Goal: Transaction & Acquisition: Purchase product/service

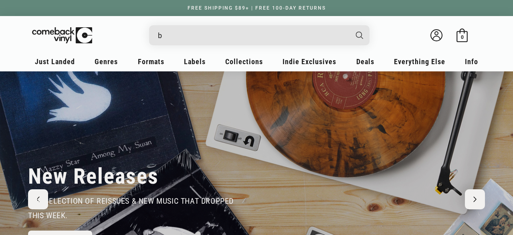
type input "bl"
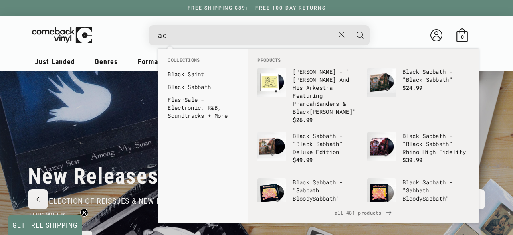
type input "a"
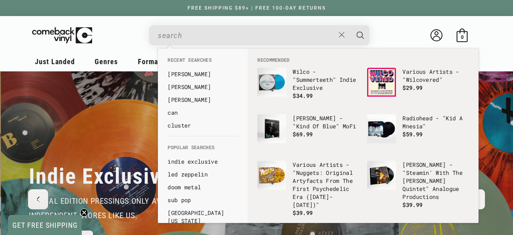
scroll to position [0, 513]
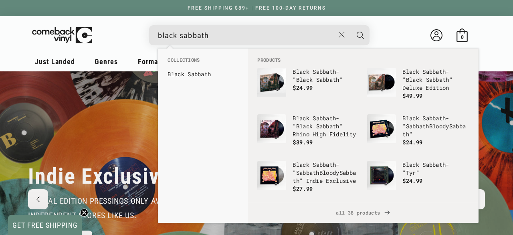
type input "black sabbath"
click at [351, 25] on button "Search" at bounding box center [361, 35] width 20 height 20
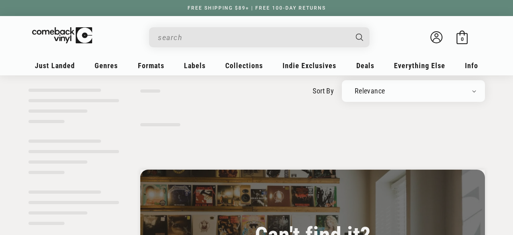
scroll to position [59, 0]
type input "black sabbath"
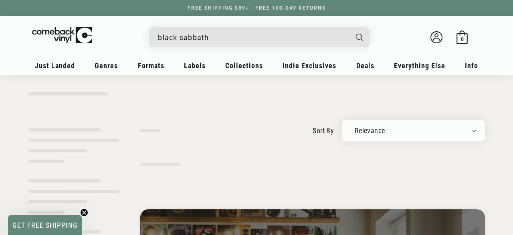
scroll to position [0, 0]
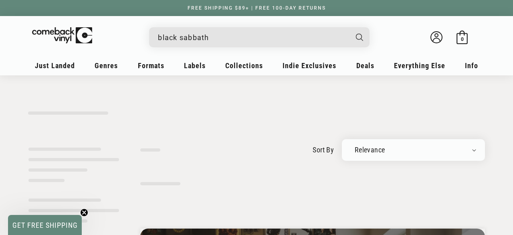
click at [222, 39] on input "black sabbath" at bounding box center [253, 37] width 190 height 16
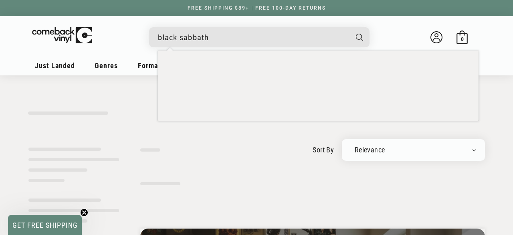
click at [349, 27] on button "Search" at bounding box center [360, 37] width 22 height 20
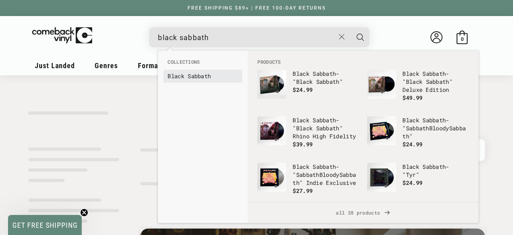
click at [203, 77] on b "Sabbath" at bounding box center [199, 76] width 23 height 8
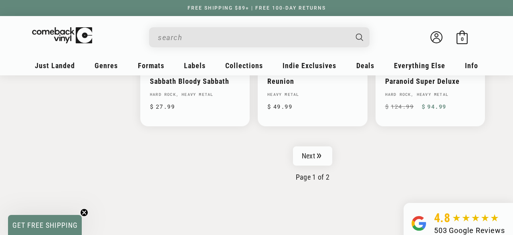
scroll to position [1358, 0]
click at [311, 155] on link "Next" at bounding box center [312, 156] width 39 height 19
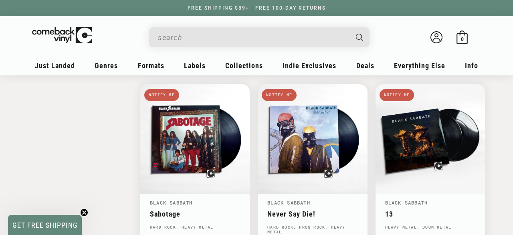
scroll to position [939, 0]
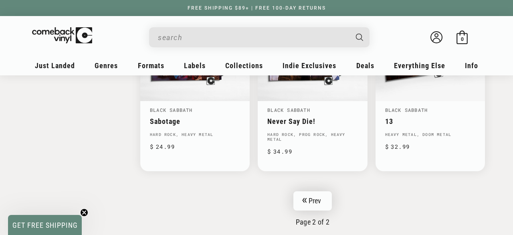
click at [305, 198] on icon "Pagination" at bounding box center [304, 200] width 4 height 5
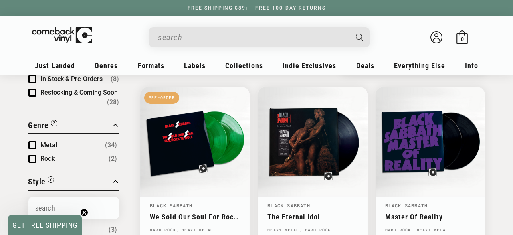
scroll to position [83, 0]
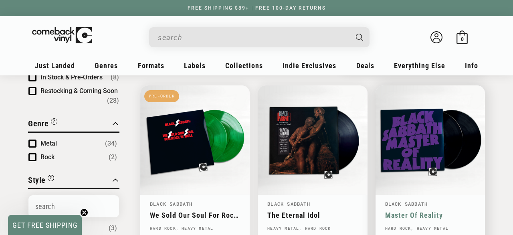
click at [408, 216] on link "Master Of Reality" at bounding box center [431, 215] width 90 height 8
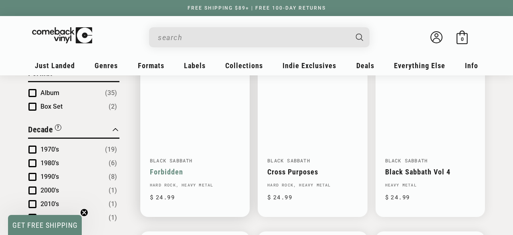
scroll to position [317, 0]
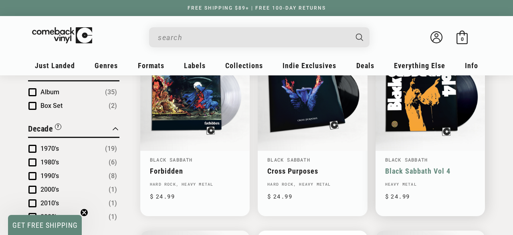
click at [411, 167] on link "Black Sabbath Vol 4" at bounding box center [431, 171] width 90 height 8
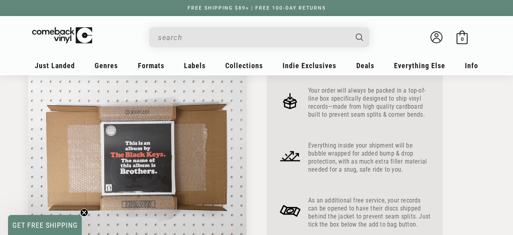
scroll to position [418, 0]
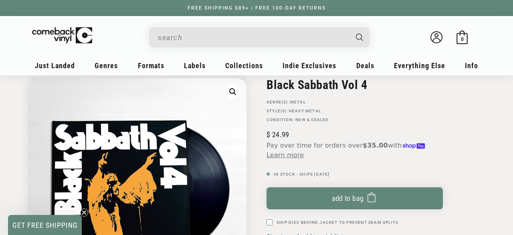
scroll to position [98, 0]
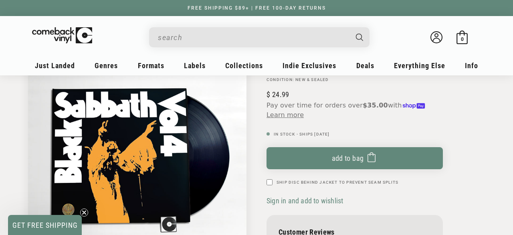
click at [240, 37] on input "When autocomplete results are available use up and down arrows to review and en…" at bounding box center [253, 37] width 190 height 16
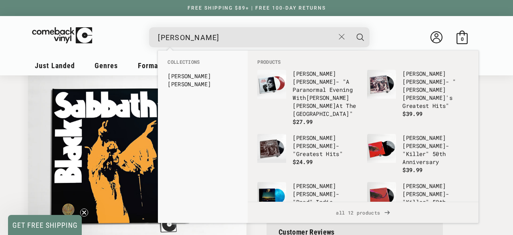
type input "[PERSON_NAME]"
click at [351, 27] on button "Search" at bounding box center [361, 37] width 20 height 20
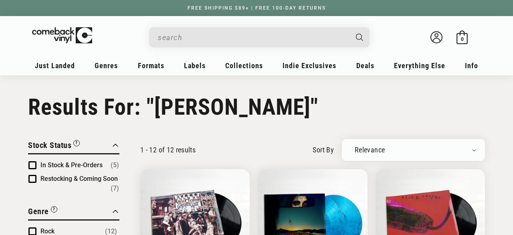
type input "[PERSON_NAME]"
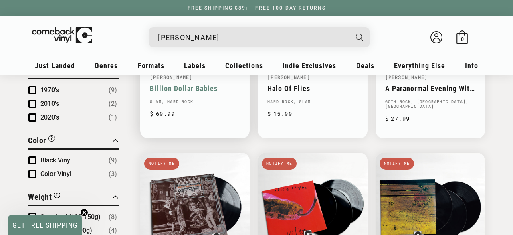
scroll to position [402, 0]
